Goal: Information Seeking & Learning: Find specific fact

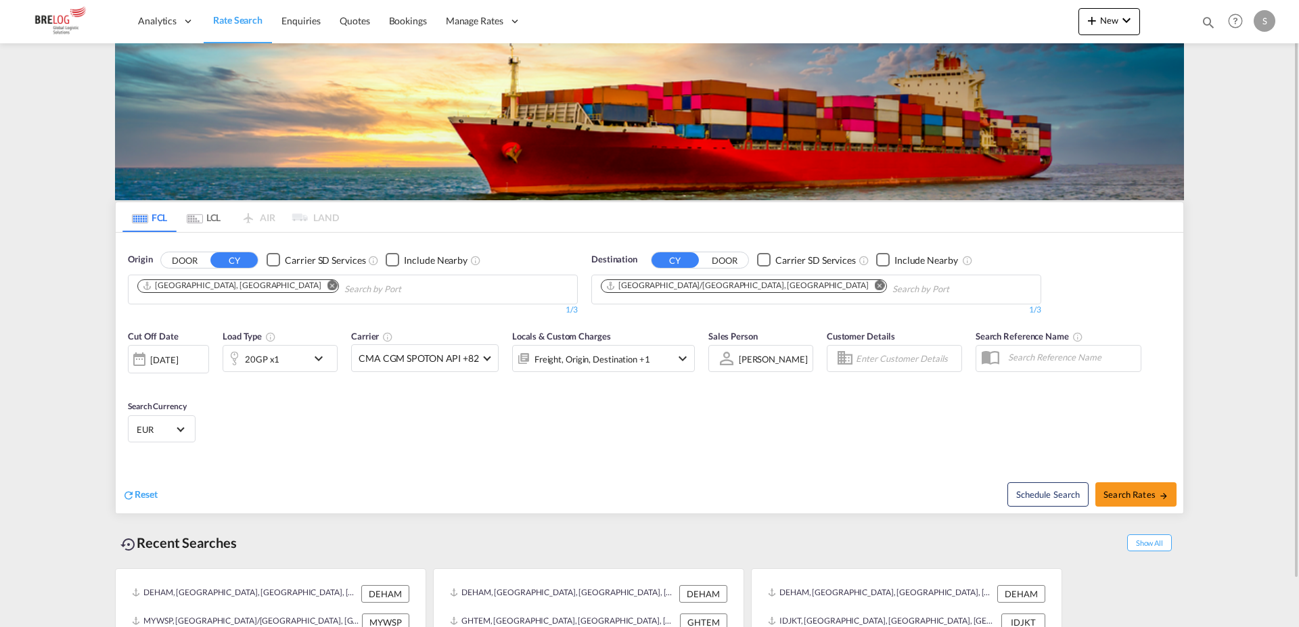
click at [875, 283] on md-icon "Remove" at bounding box center [880, 285] width 10 height 10
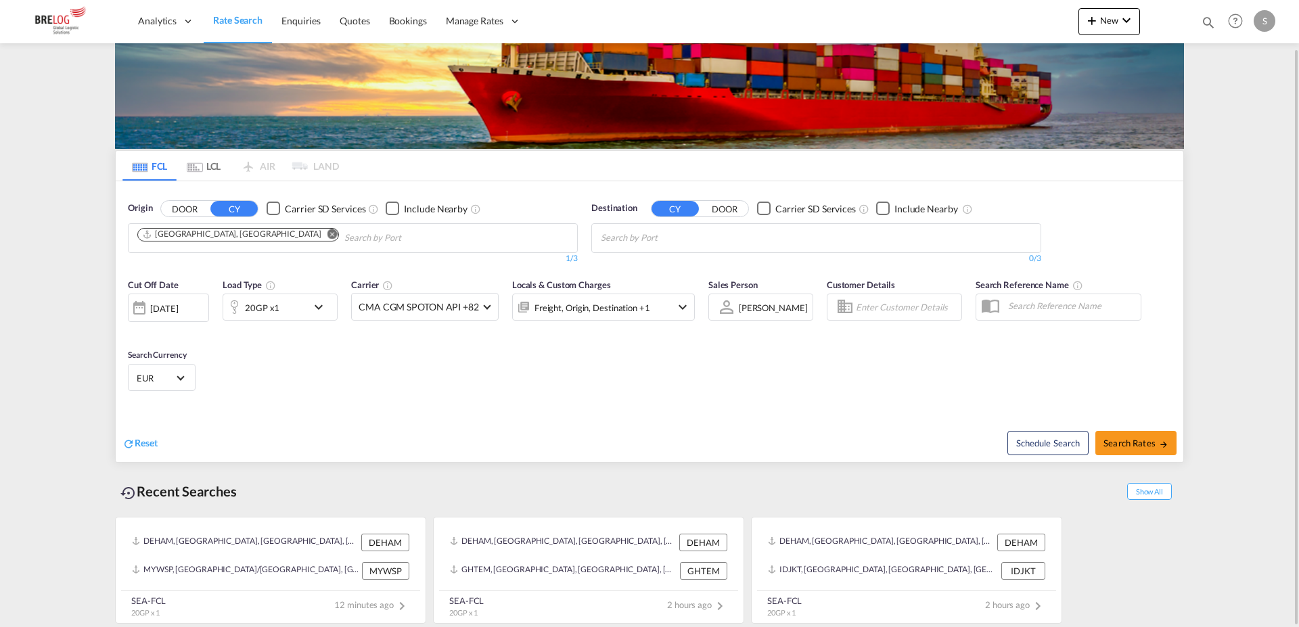
click at [712, 233] on input "Chips input." at bounding box center [665, 238] width 129 height 22
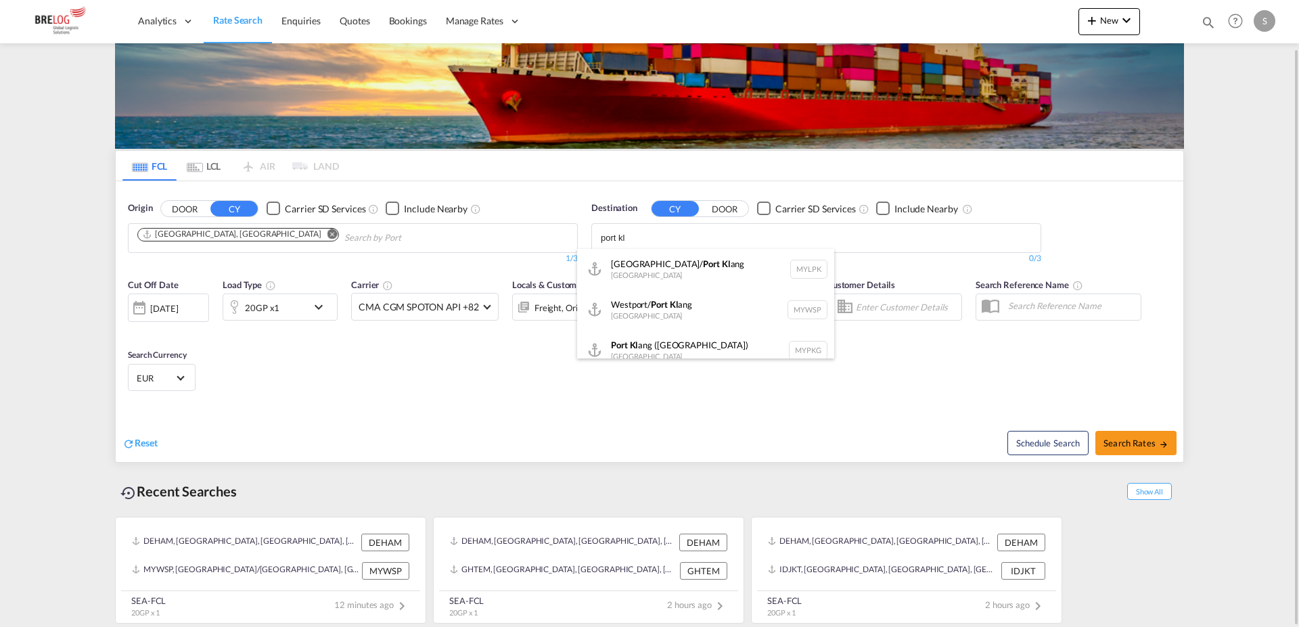
type input "port kl"
click at [662, 348] on div "Port Kl ang (Pelabuhan Klang) Malaysia MYPKG" at bounding box center [705, 350] width 257 height 41
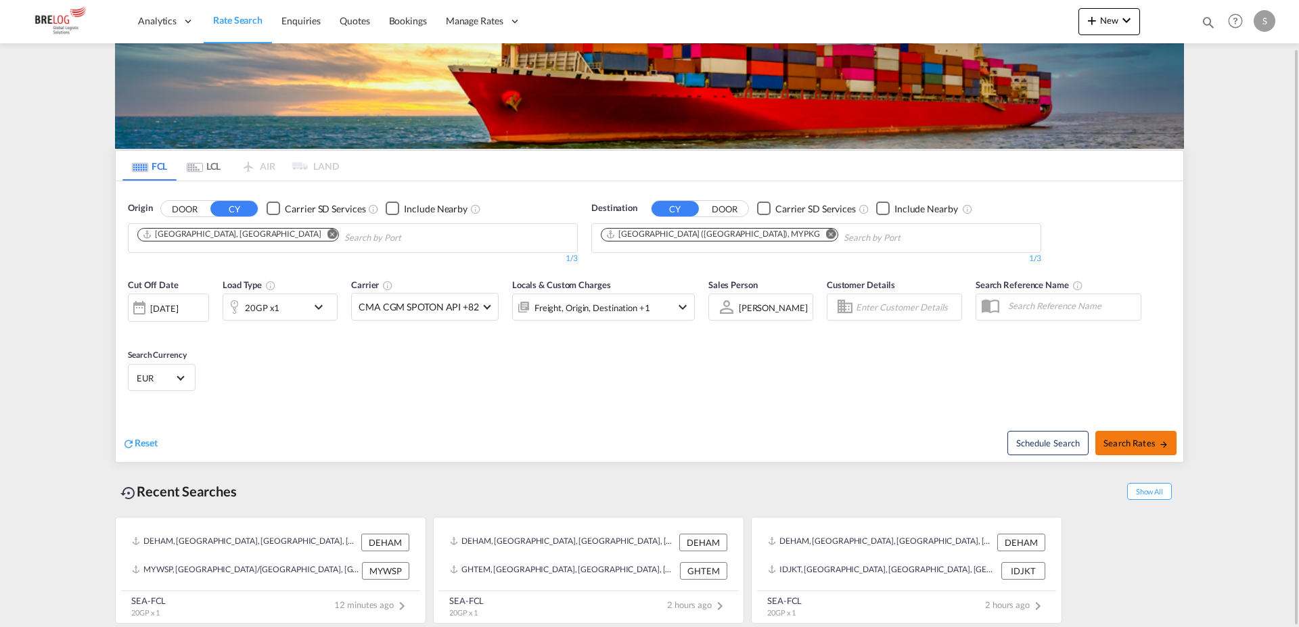
click at [1128, 444] on span "Search Rates" at bounding box center [1135, 443] width 65 height 11
type input "DEHAM to MYPKG / 1 Sep 2025"
